Goal: Task Accomplishment & Management: Complete application form

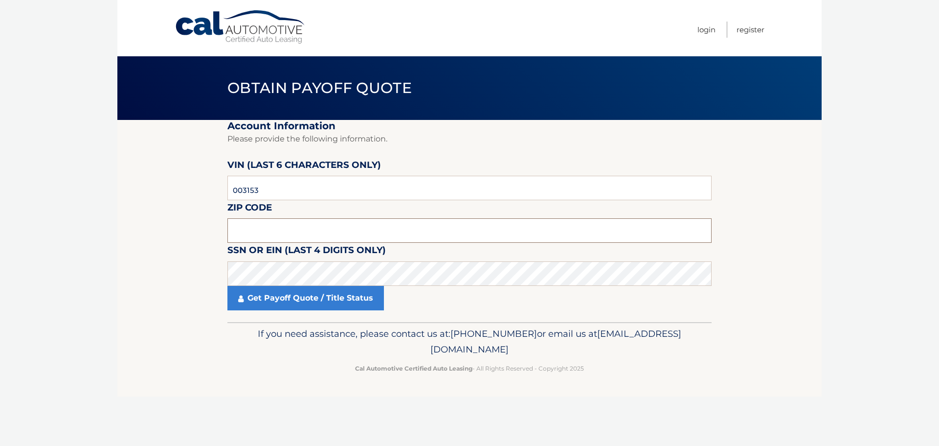
drag, startPoint x: 0, startPoint y: 0, endPoint x: 264, endPoint y: 227, distance: 348.0
click at [264, 227] on input "text" at bounding box center [469, 230] width 484 height 24
type input "11010"
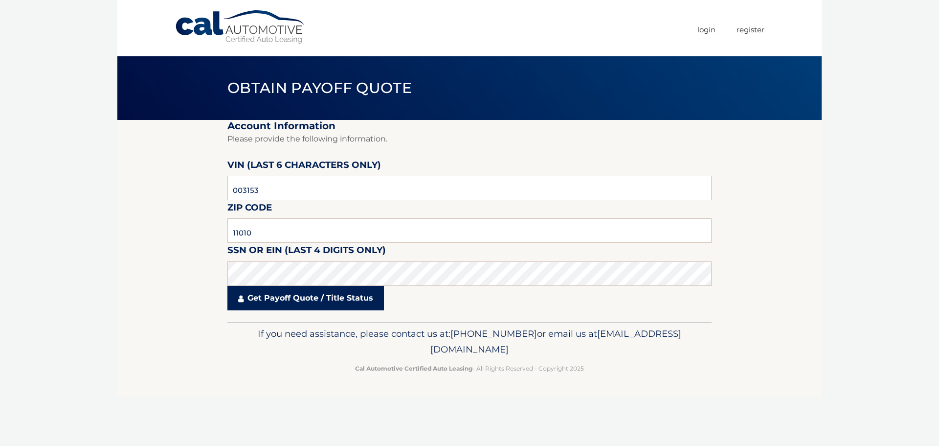
click at [314, 296] on link "Get Payoff Quote / Title Status" at bounding box center [305, 298] width 157 height 24
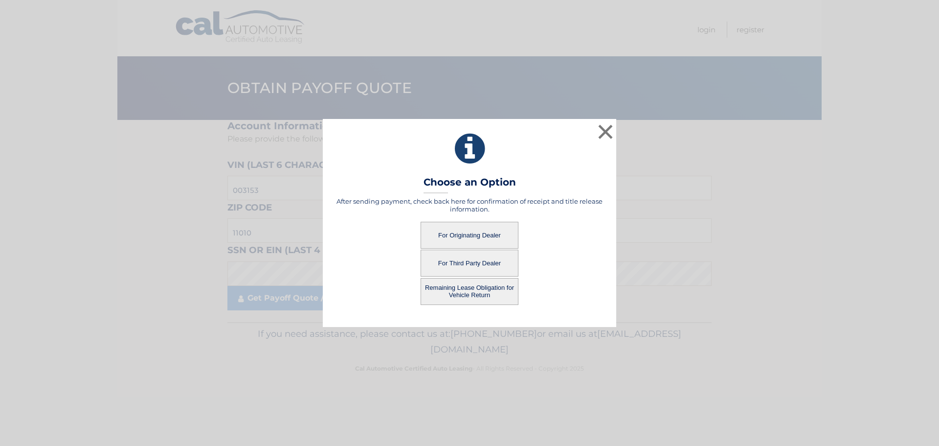
click at [475, 259] on button "For Third Party Dealer" at bounding box center [470, 262] width 98 height 27
click at [460, 261] on button "For Third Party Dealer" at bounding box center [470, 262] width 98 height 27
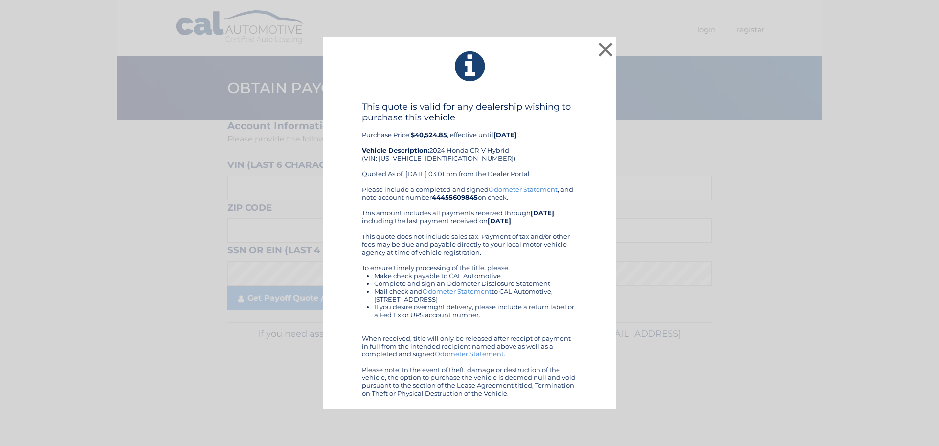
drag, startPoint x: 603, startPoint y: 262, endPoint x: 602, endPoint y: 210, distance: 52.3
click at [603, 262] on div "This quote is valid for any dealership wishing to purchase this vehicle Purchas…" at bounding box center [469, 248] width 269 height 295
click at [608, 40] on button "×" at bounding box center [606, 50] width 20 height 20
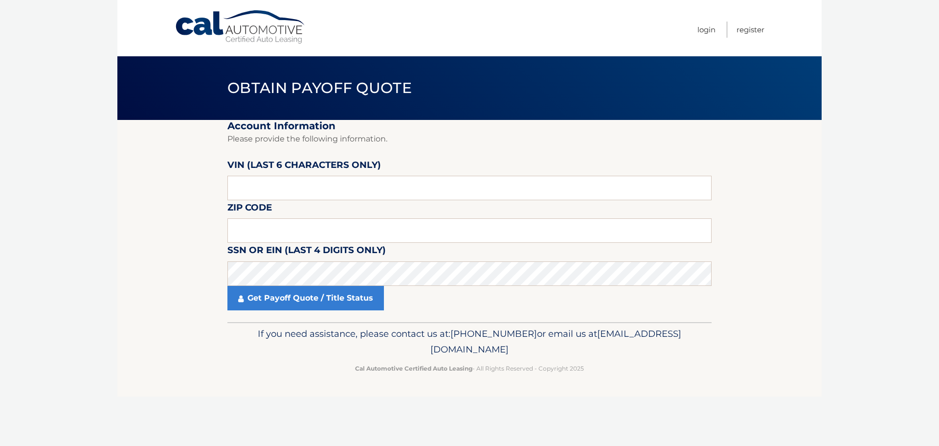
click at [820, 185] on section "Account Information Please provide the following information. VIN (last 6 chara…" at bounding box center [469, 221] width 704 height 202
